Goal: Use online tool/utility: Utilize a website feature to perform a specific function

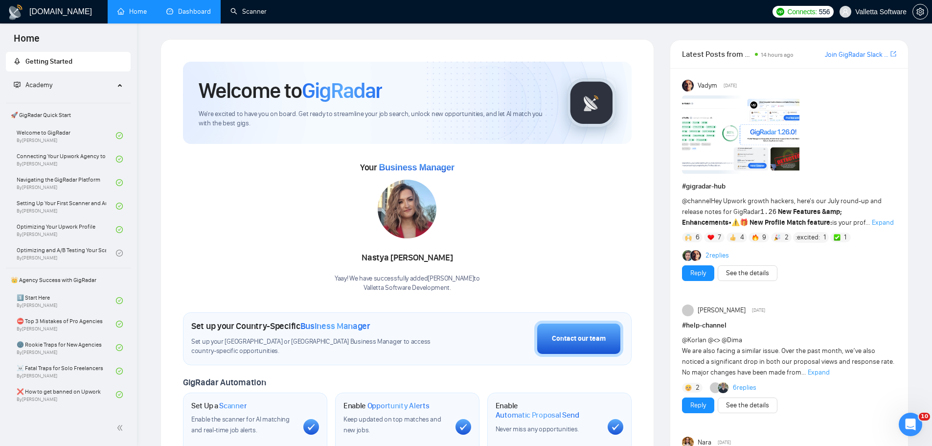
click at [181, 12] on link "Dashboard" at bounding box center [188, 11] width 45 height 8
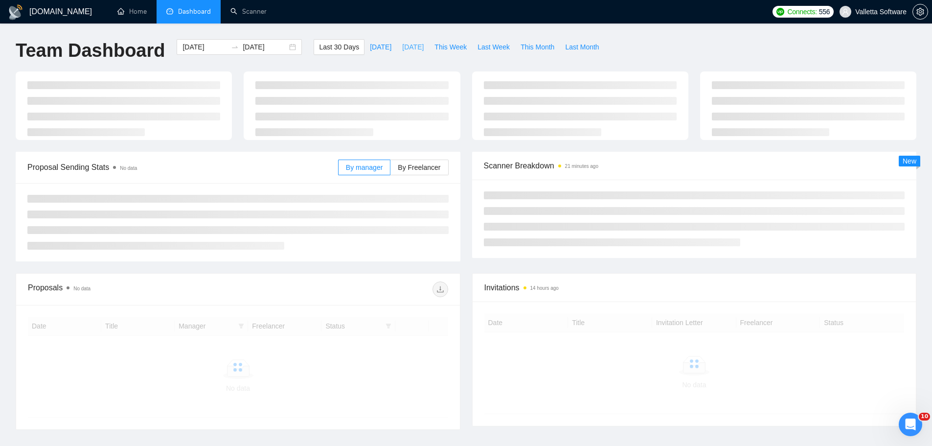
click at [402, 46] on span "[DATE]" at bounding box center [413, 47] width 22 height 11
type input "[DATE]"
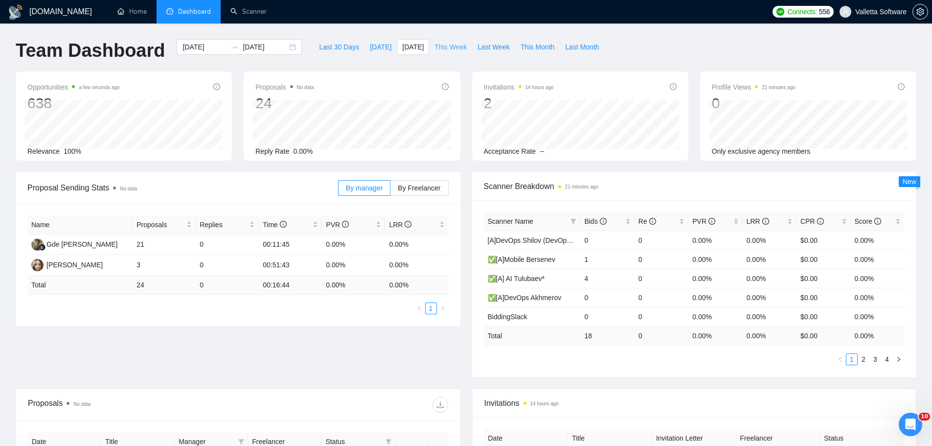
click at [452, 48] on span "This Week" at bounding box center [450, 47] width 32 height 11
type input "[DATE]"
click at [488, 53] on button "Last Week" at bounding box center [493, 47] width 43 height 16
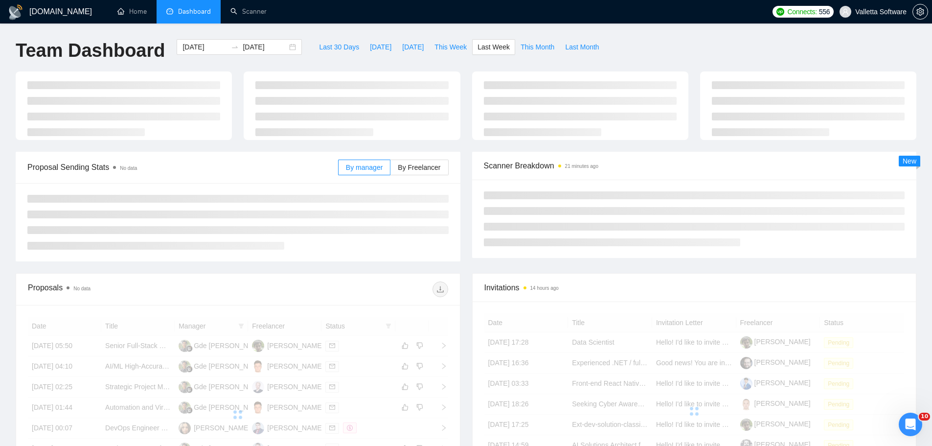
type input "[DATE]"
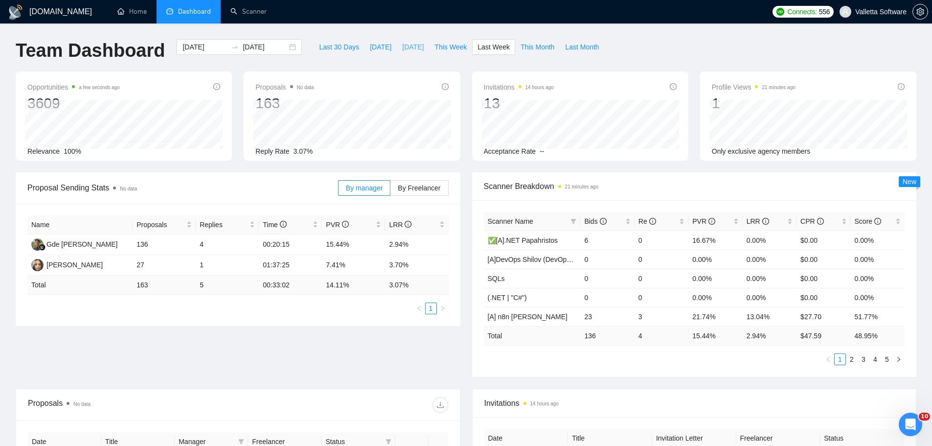
click at [402, 47] on span "[DATE]" at bounding box center [413, 47] width 22 height 11
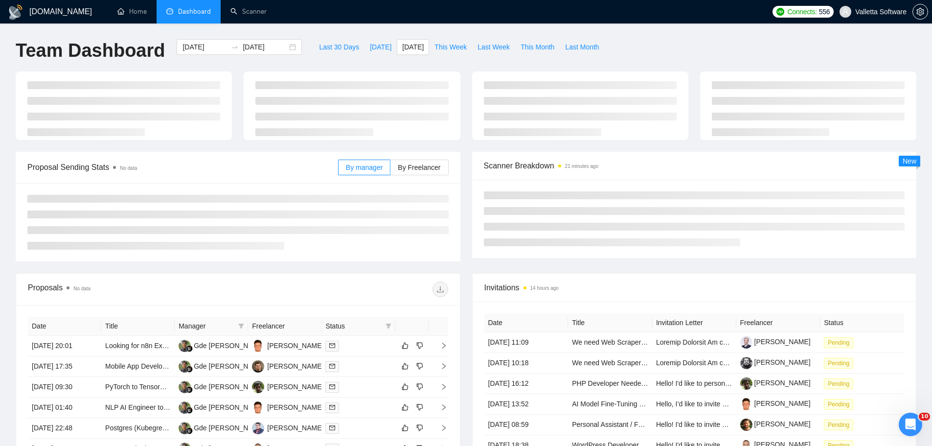
type input "[DATE]"
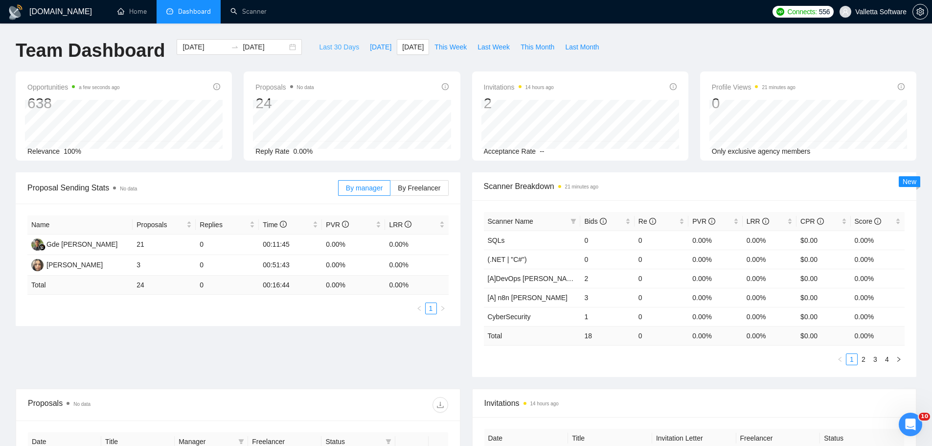
click at [337, 48] on span "Last 30 Days" at bounding box center [339, 47] width 40 height 11
type input "[DATE]"
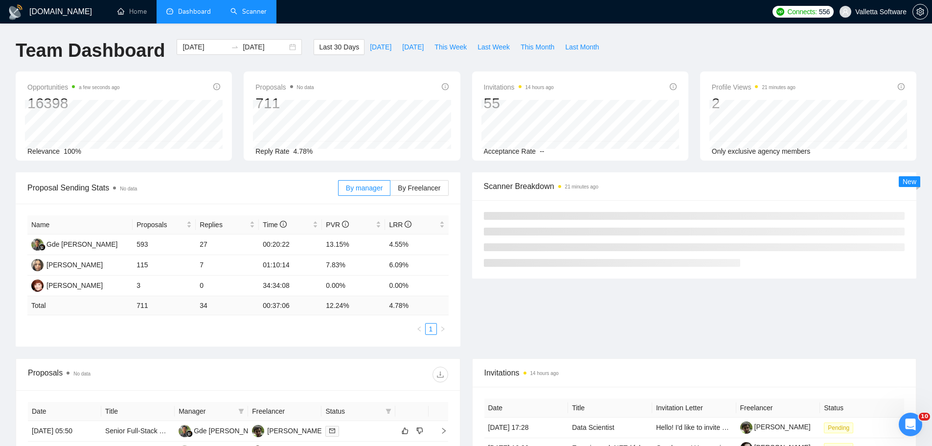
click at [238, 7] on link "Scanner" at bounding box center [248, 11] width 36 height 8
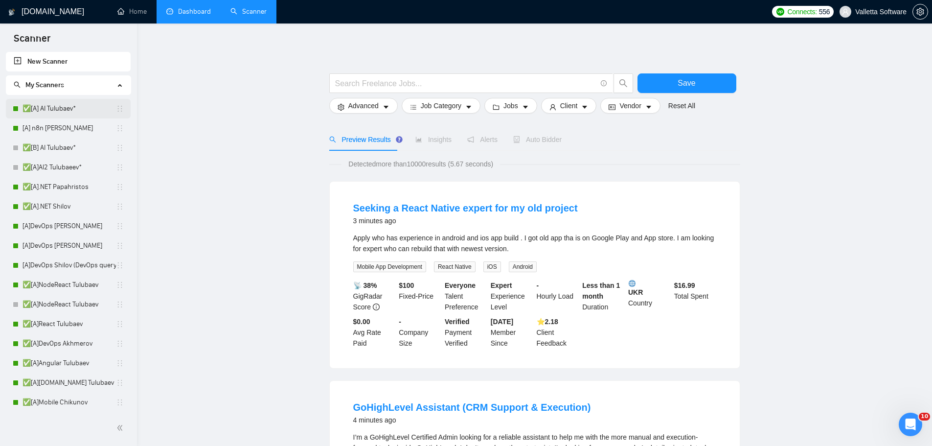
click at [70, 114] on link "✅[A] AI Tulubaev*" at bounding box center [68, 109] width 93 height 20
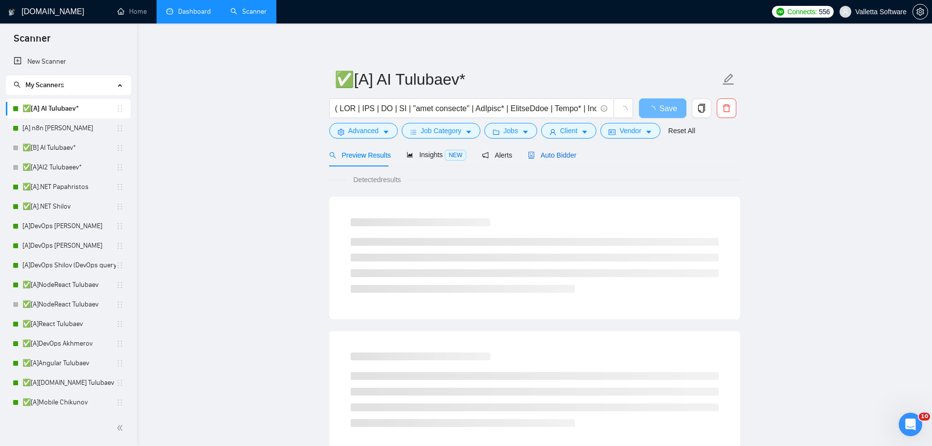
click at [559, 157] on span "Auto Bidder" at bounding box center [552, 155] width 48 height 8
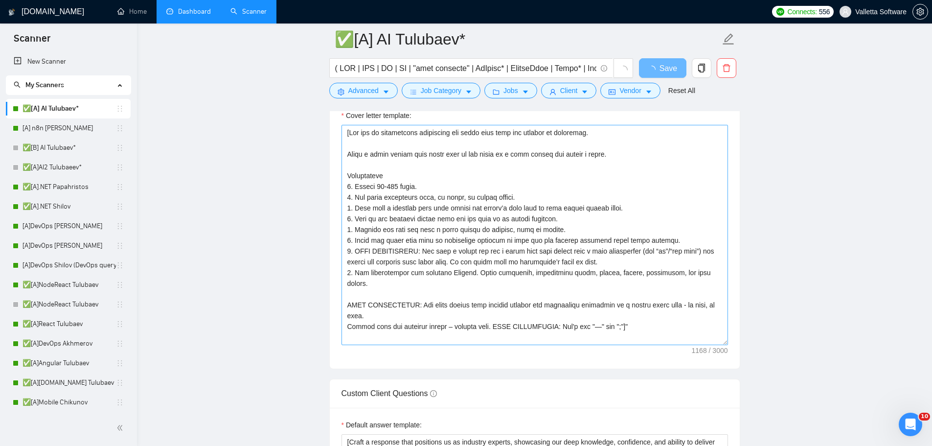
scroll to position [1027, 0]
click at [493, 239] on textarea "Cover letter template:" at bounding box center [534, 234] width 386 height 220
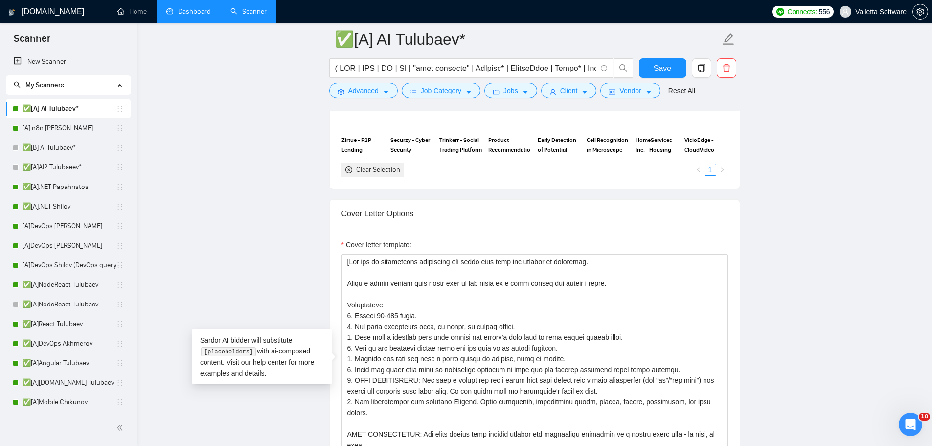
click at [563, 205] on div "Cover Letter Options" at bounding box center [534, 214] width 386 height 28
